Goal: Task Accomplishment & Management: Complete application form

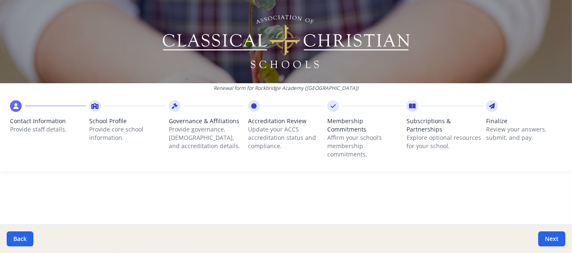
click at [409, 105] on icon at bounding box center [412, 106] width 7 height 8
click at [420, 124] on span "Subscriptions & Partnerships" at bounding box center [444, 125] width 76 height 17
click at [23, 119] on span "Contact Information" at bounding box center [48, 121] width 76 height 8
